Goal: Information Seeking & Learning: Learn about a topic

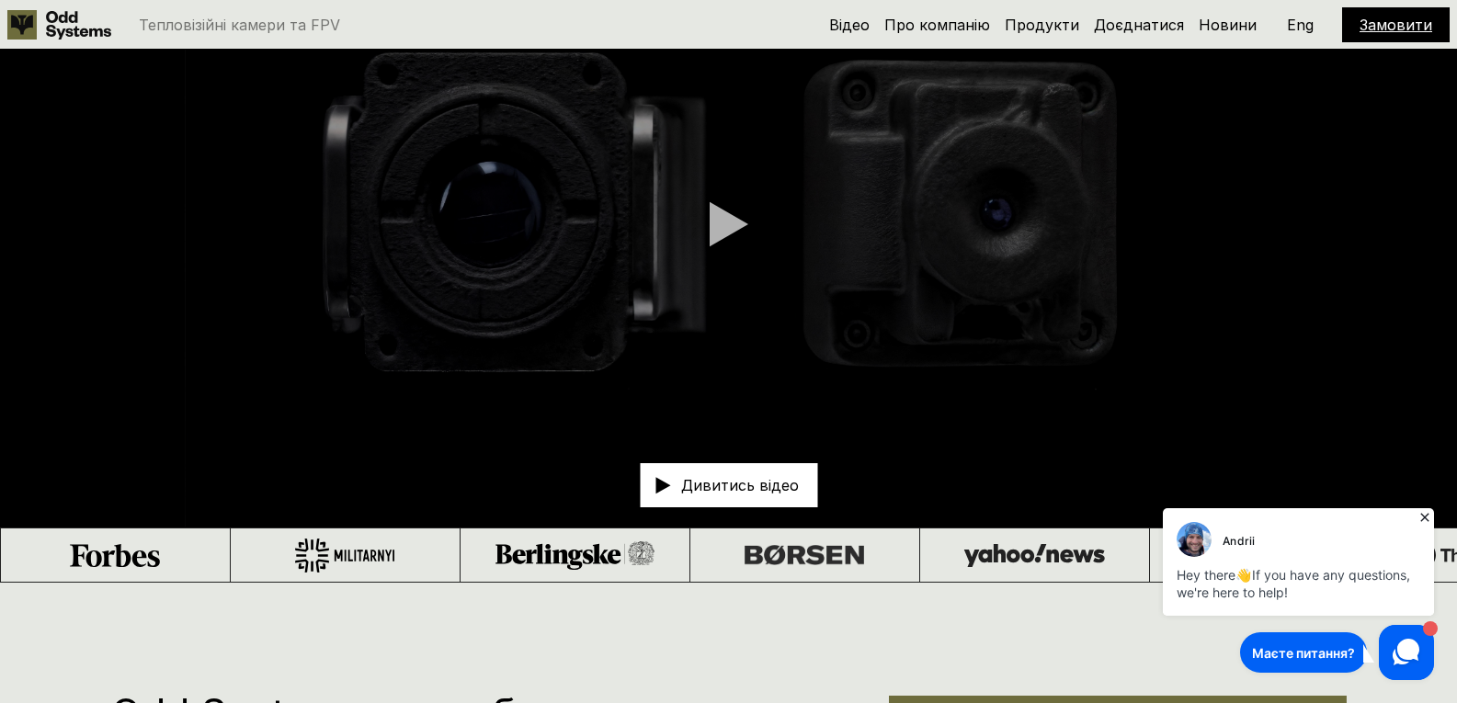
scroll to position [142, 0]
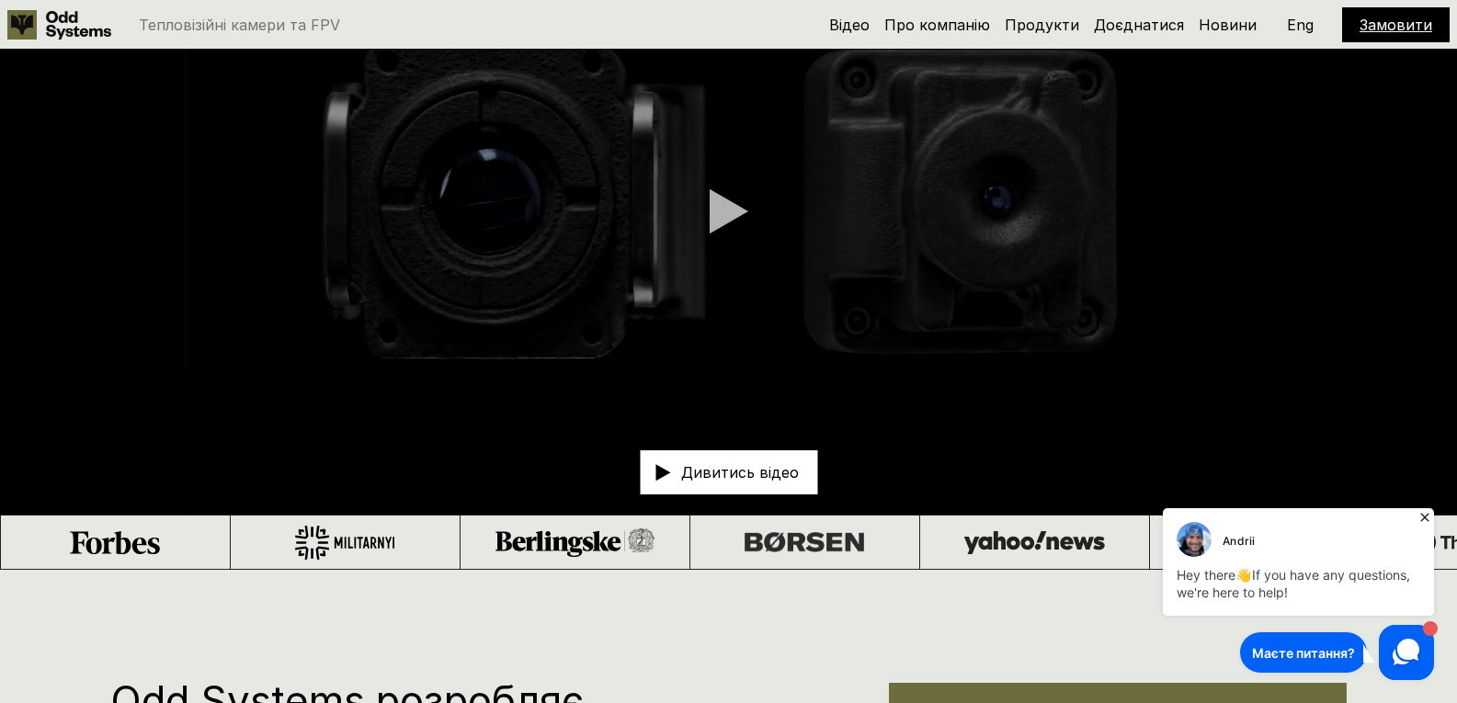
click at [723, 216] on div at bounding box center [729, 211] width 39 height 46
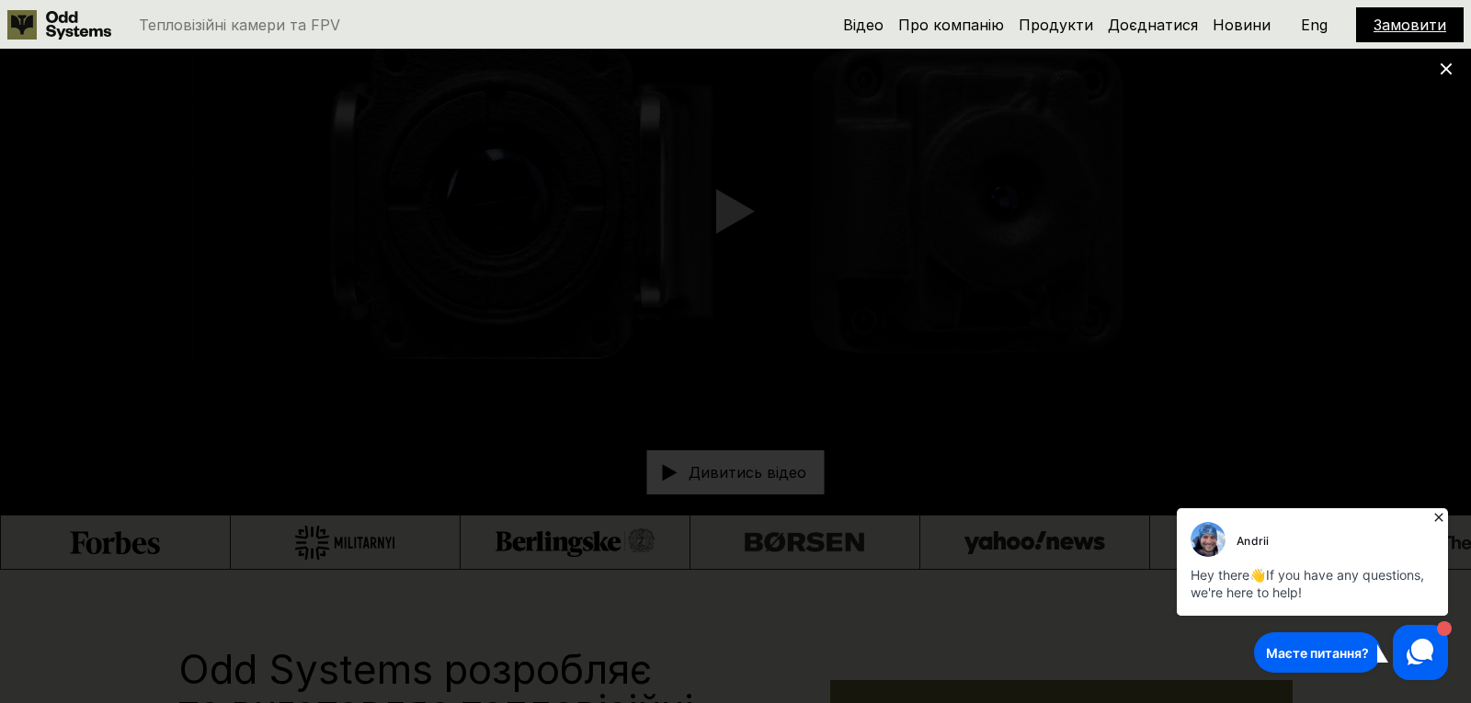
click at [1449, 69] on icon at bounding box center [1446, 69] width 13 height 13
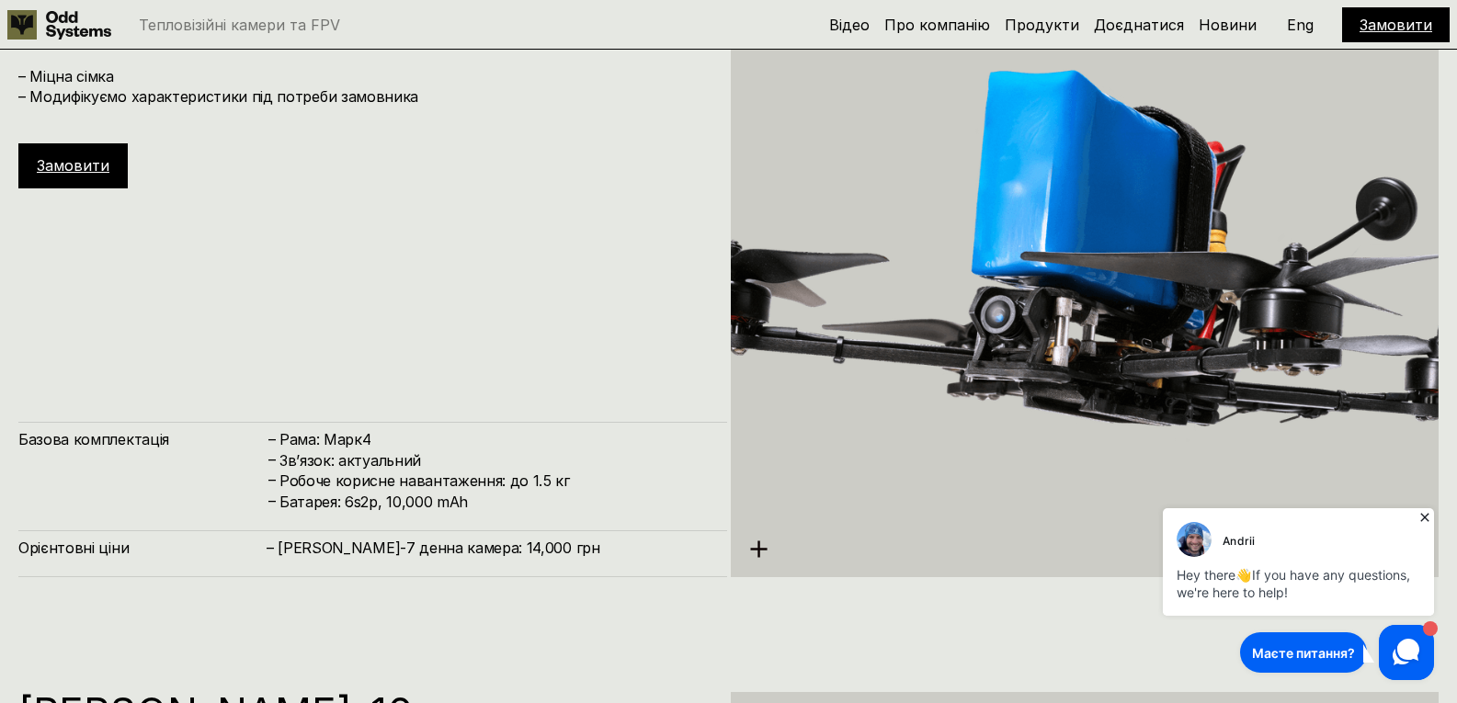
scroll to position [4336, 0]
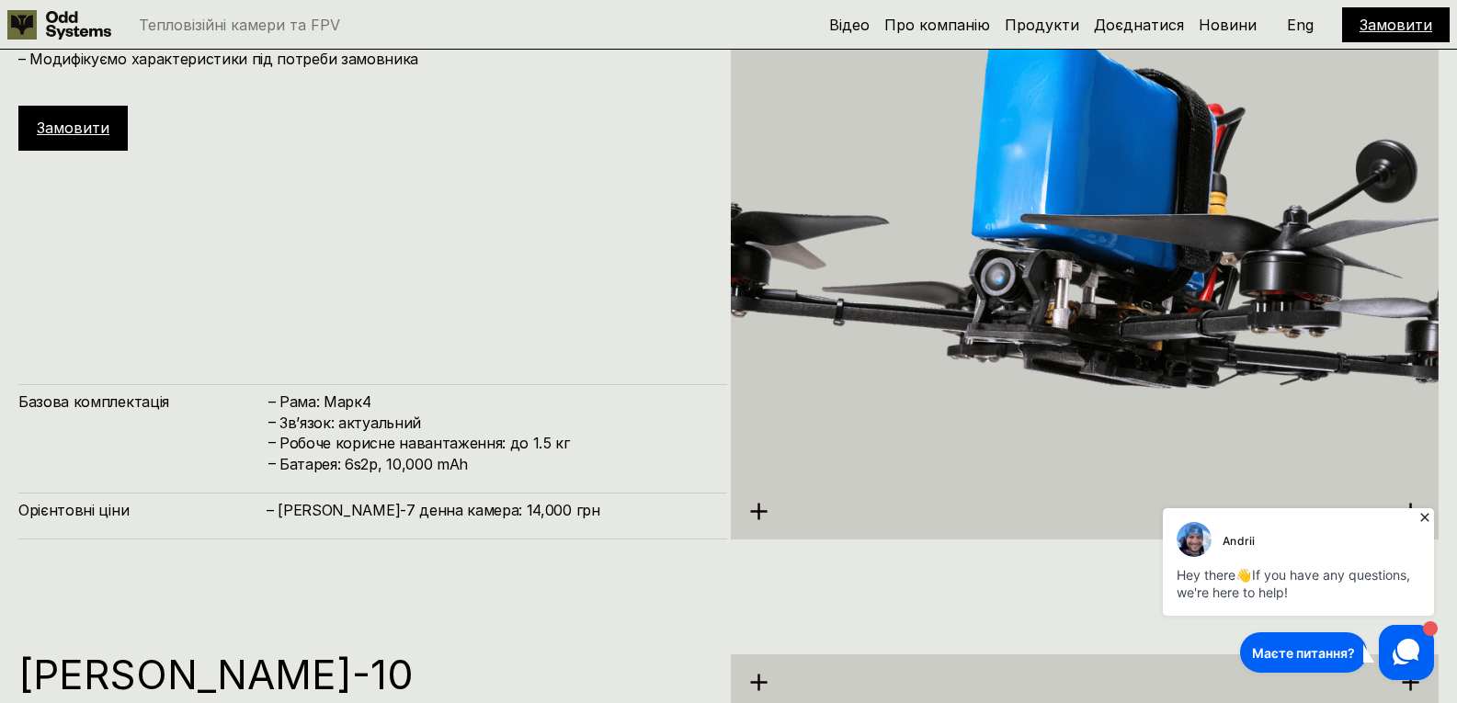
drag, startPoint x: 1456, startPoint y: 369, endPoint x: 1451, endPoint y: 398, distance: 29.8
click at [1451, 398] on div "[PERSON_NAME]-7 – Міцна сімка – Модифікуємо характеристики під потреби замовник…" at bounding box center [728, 243] width 1457 height 703
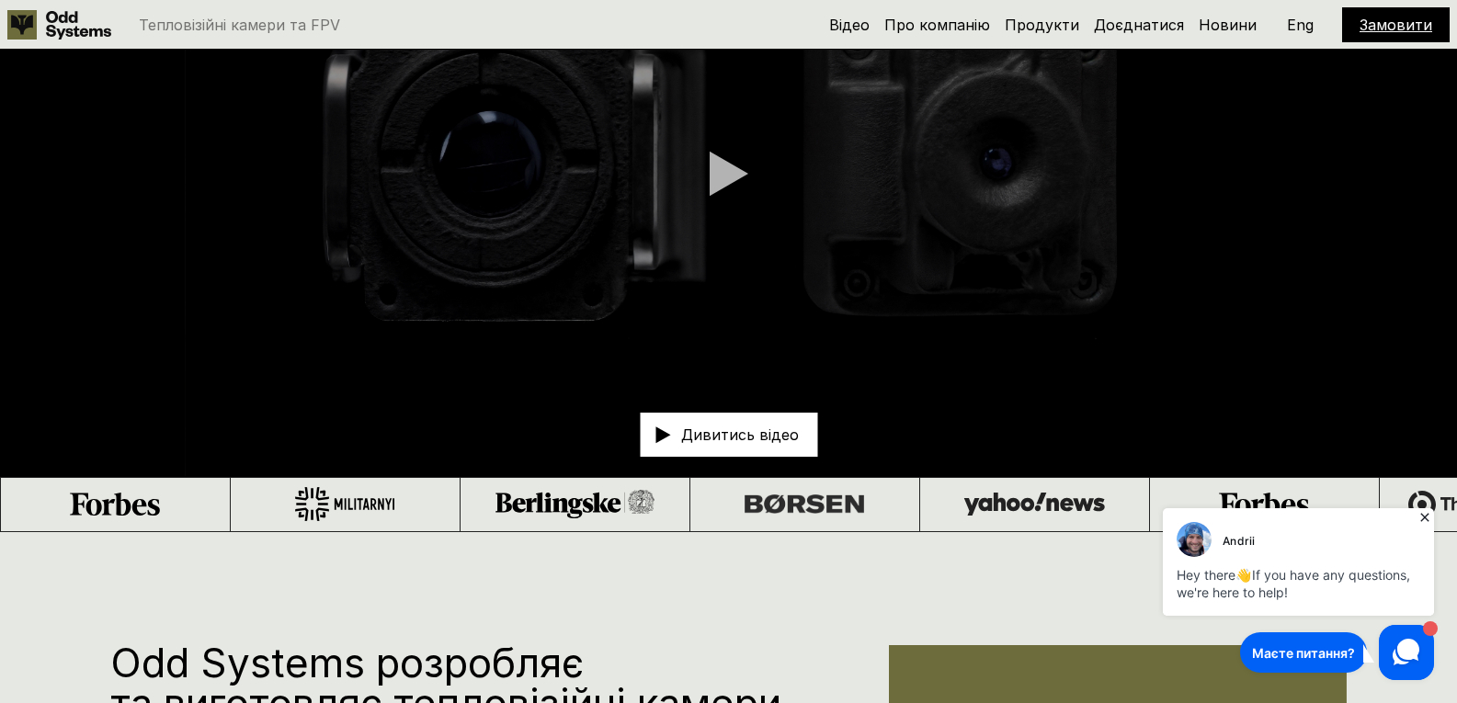
scroll to position [0, 0]
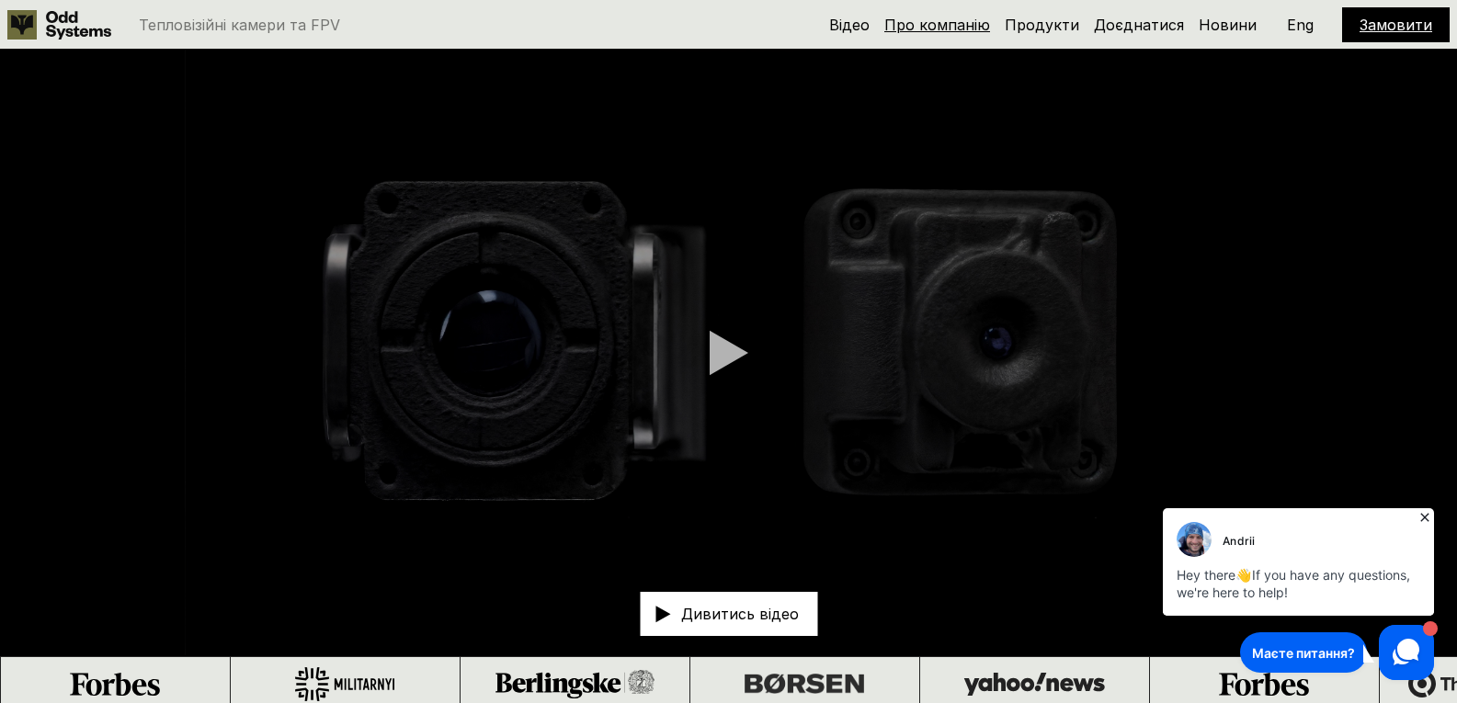
click at [943, 32] on link "Про компанію" at bounding box center [937, 25] width 106 height 18
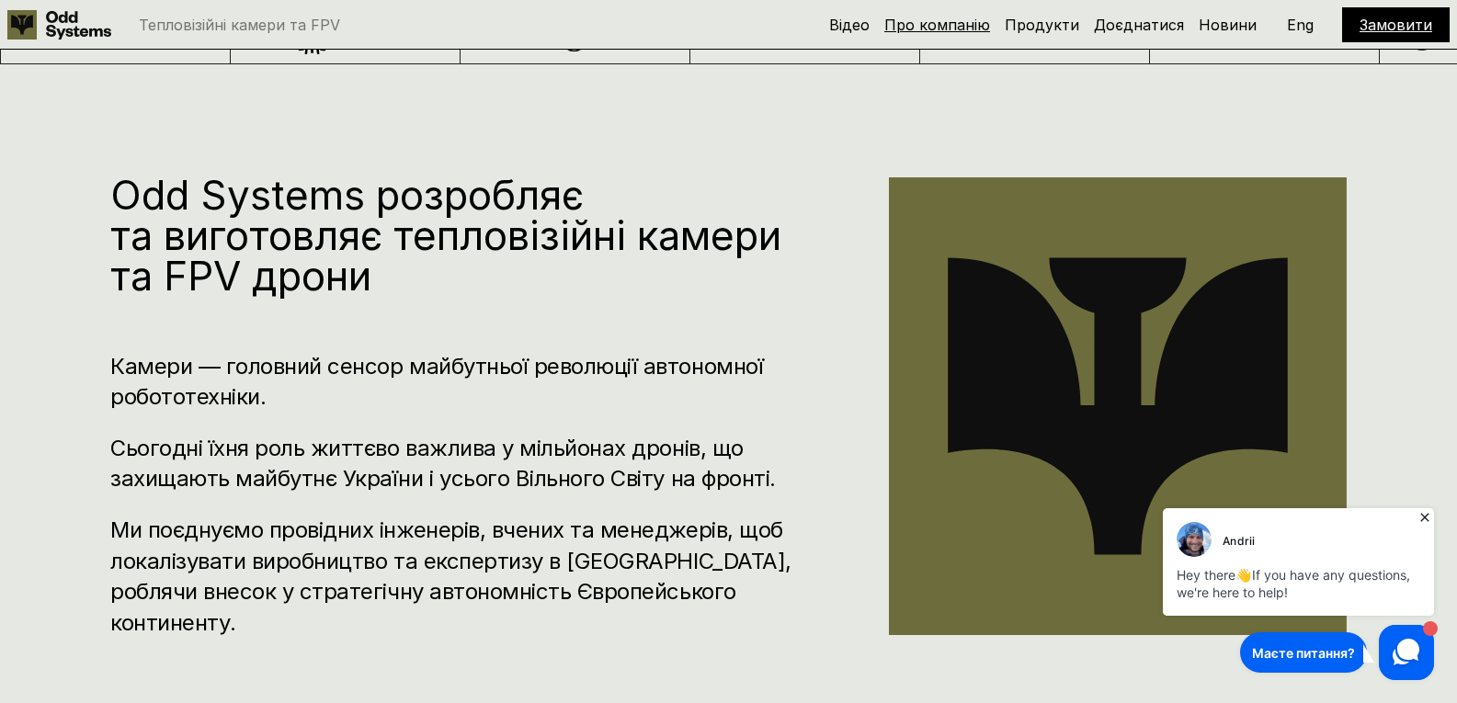
scroll to position [711, 0]
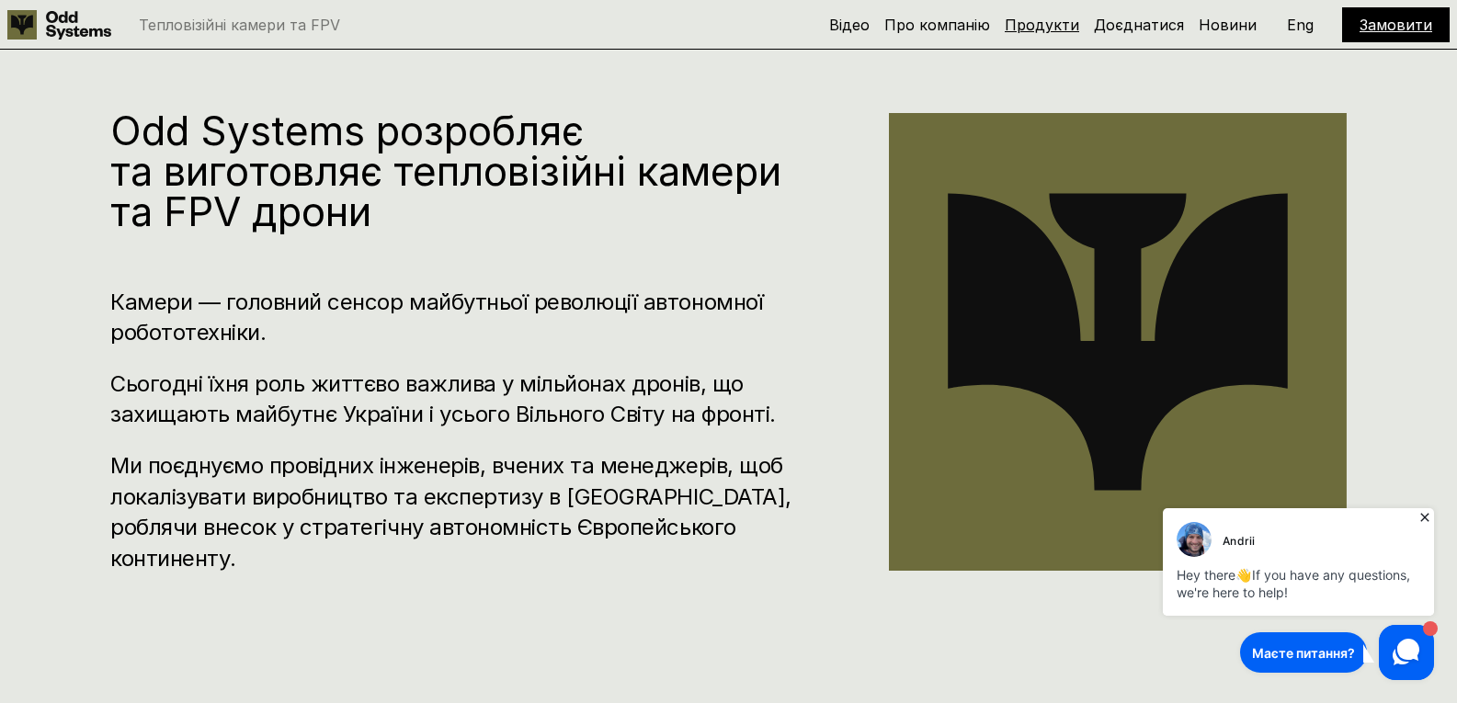
click at [1034, 17] on link "Продукти" at bounding box center [1042, 25] width 74 height 18
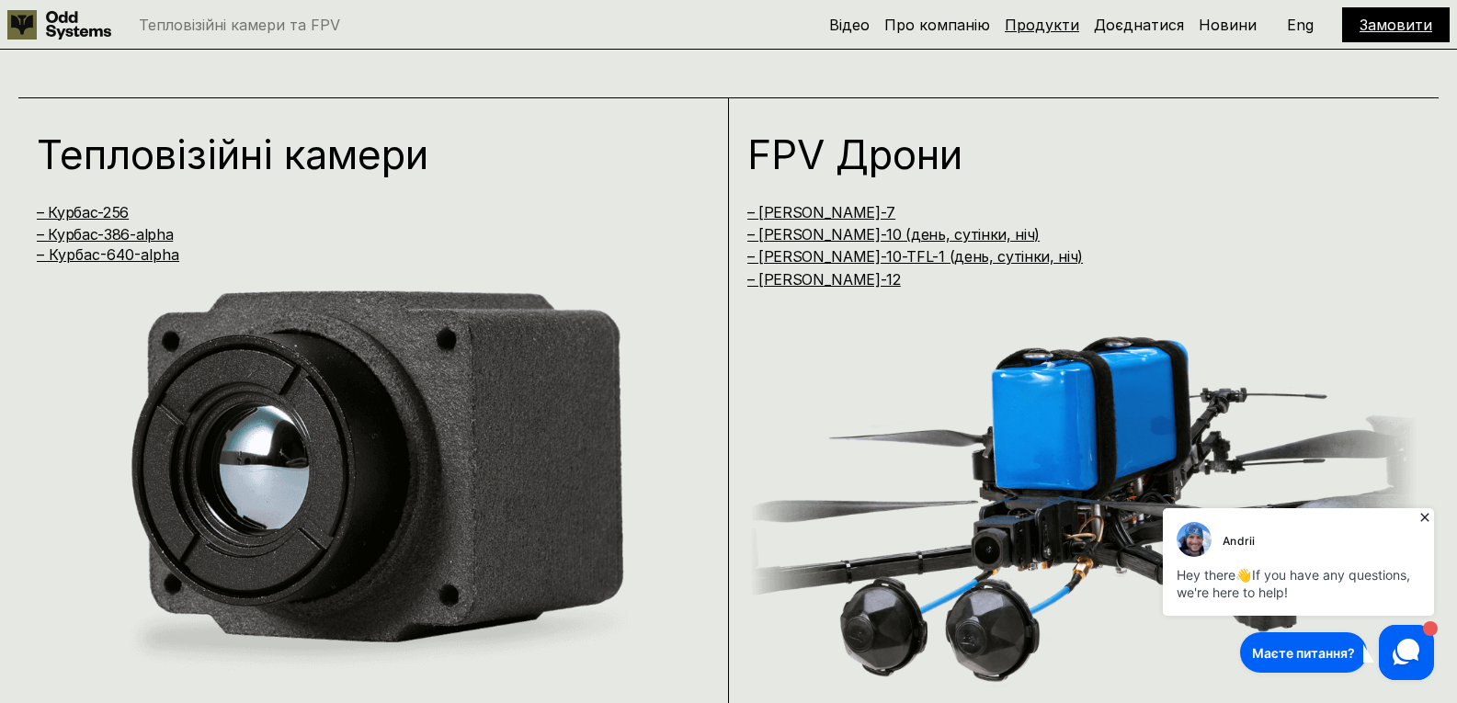
scroll to position [1415, 0]
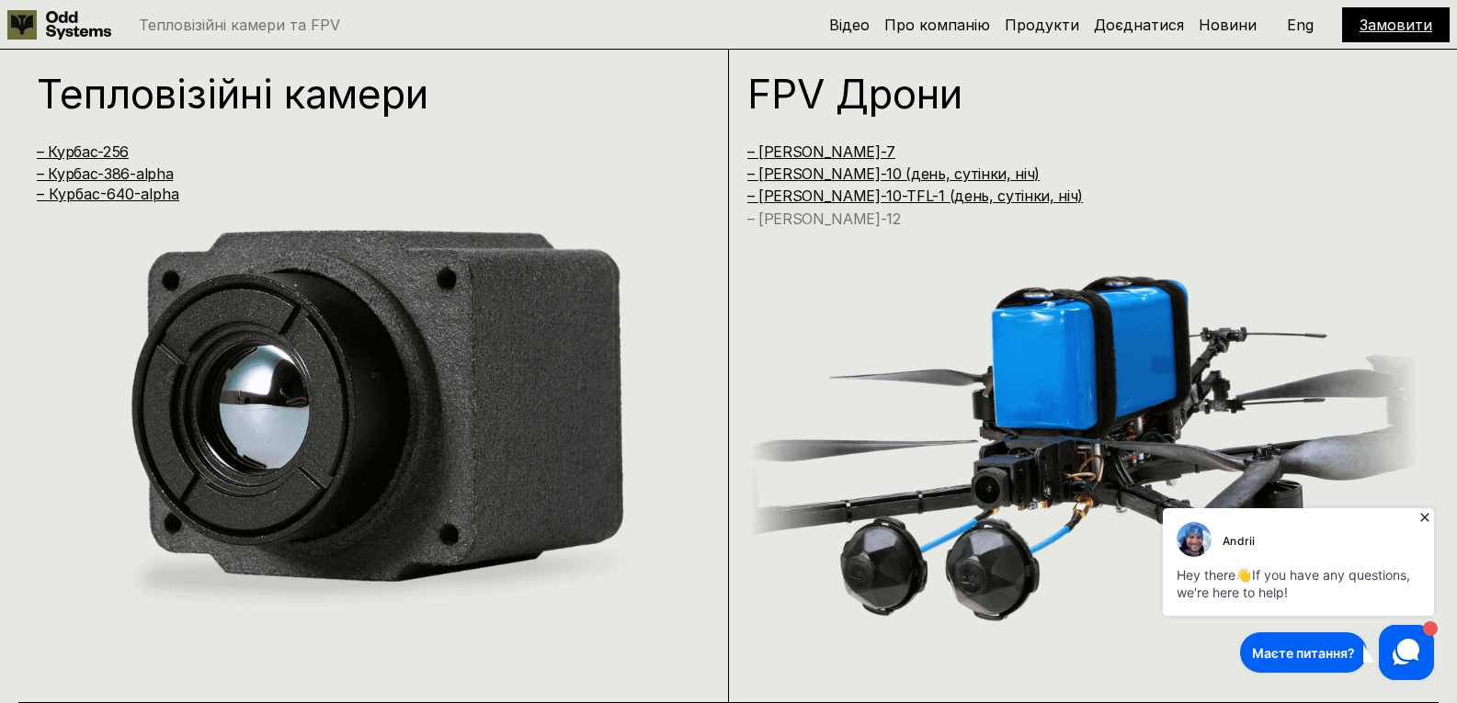
click at [816, 223] on link "– [PERSON_NAME]-12" at bounding box center [824, 219] width 154 height 18
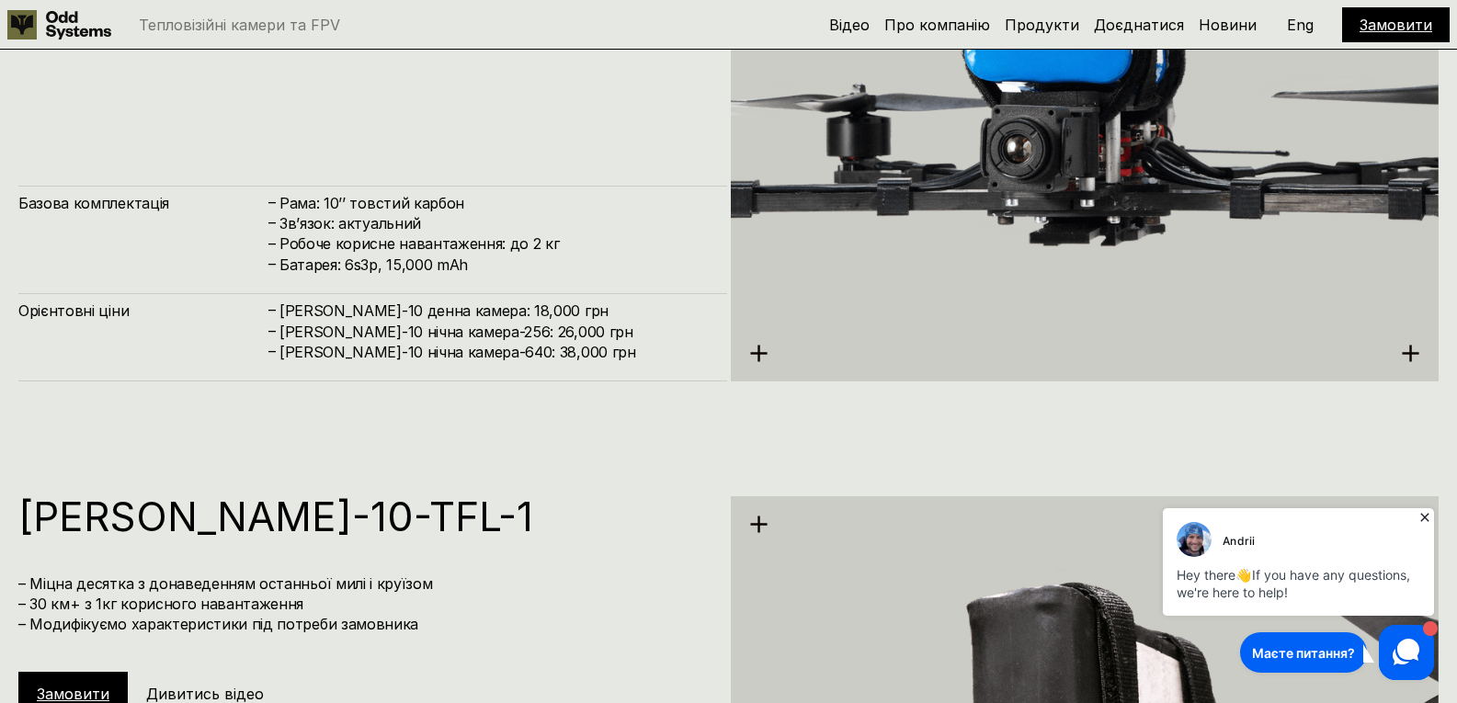
scroll to position [6337, 0]
